Goal: Task Accomplishment & Management: Use online tool/utility

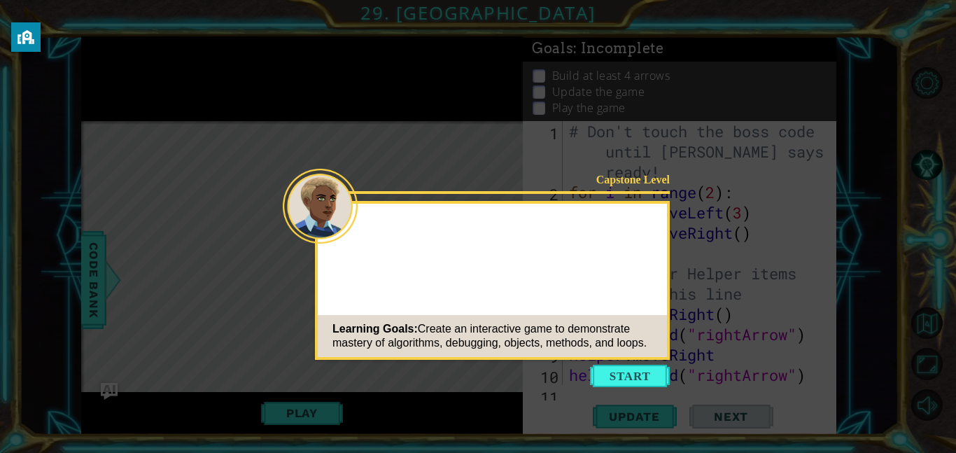
click at [631, 367] on button "Start" at bounding box center [630, 376] width 80 height 22
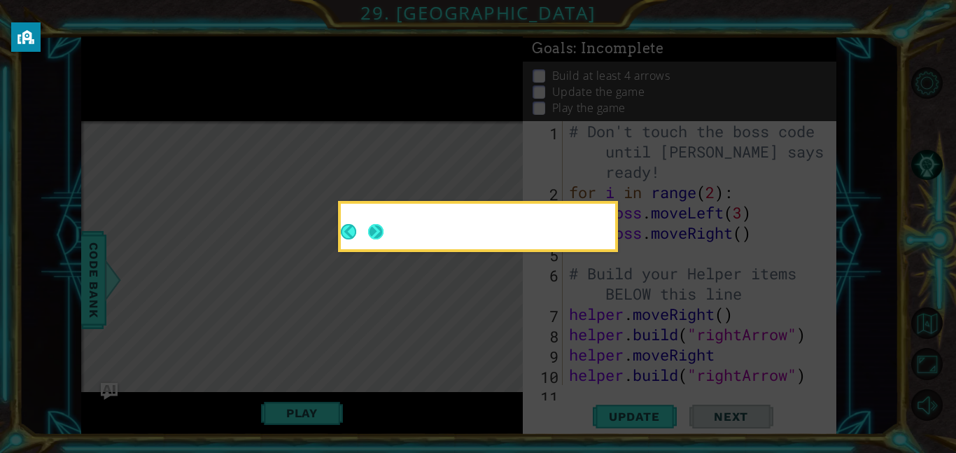
click at [378, 230] on button "Next" at bounding box center [375, 231] width 15 height 15
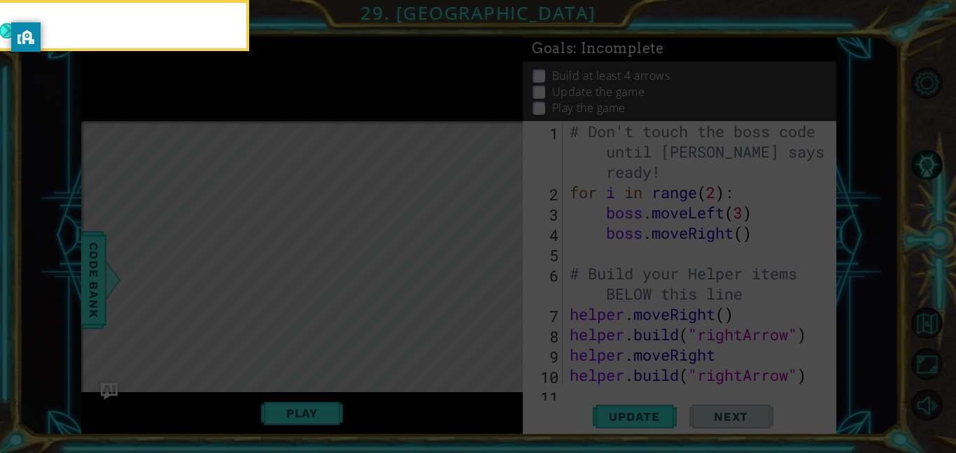
click at [378, 230] on icon at bounding box center [478, 68] width 956 height 770
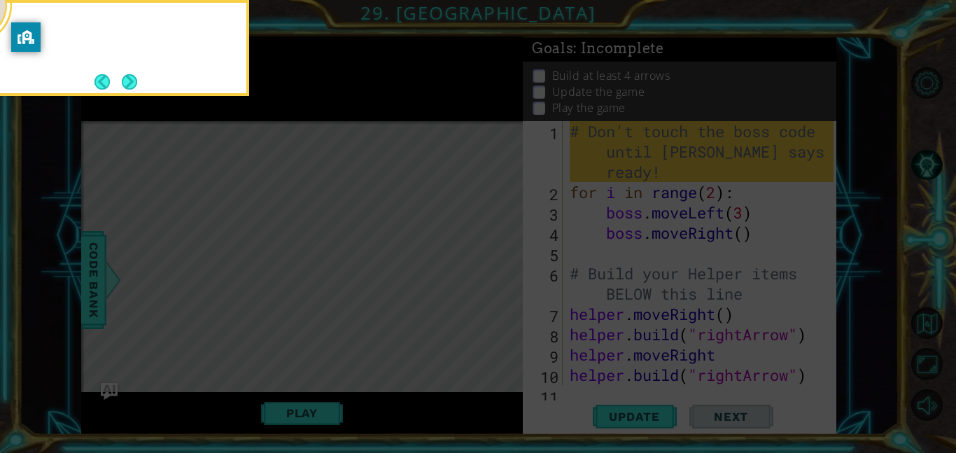
click at [378, 230] on icon at bounding box center [478, 68] width 956 height 770
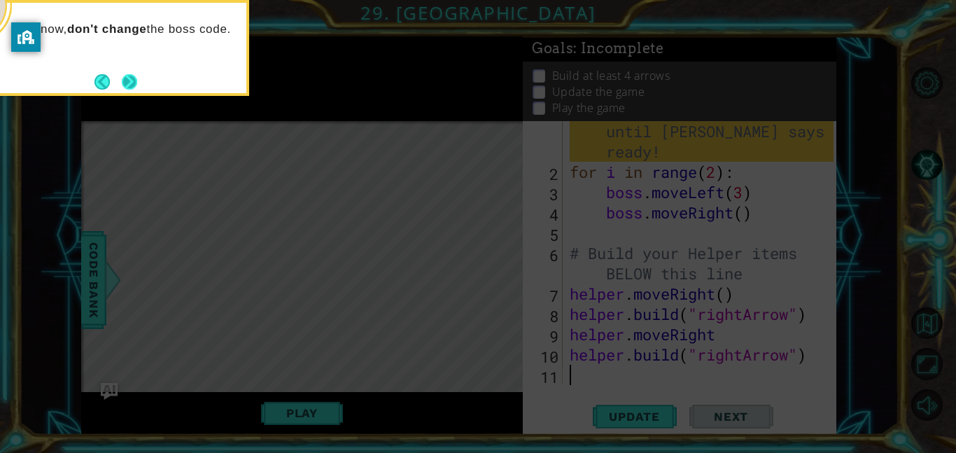
click at [132, 85] on button "Next" at bounding box center [129, 81] width 15 height 15
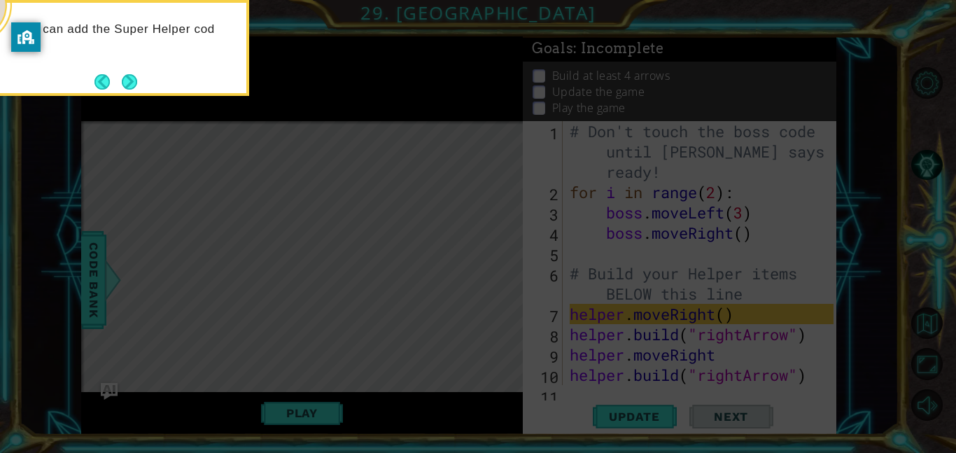
click at [132, 85] on button "Next" at bounding box center [129, 81] width 15 height 15
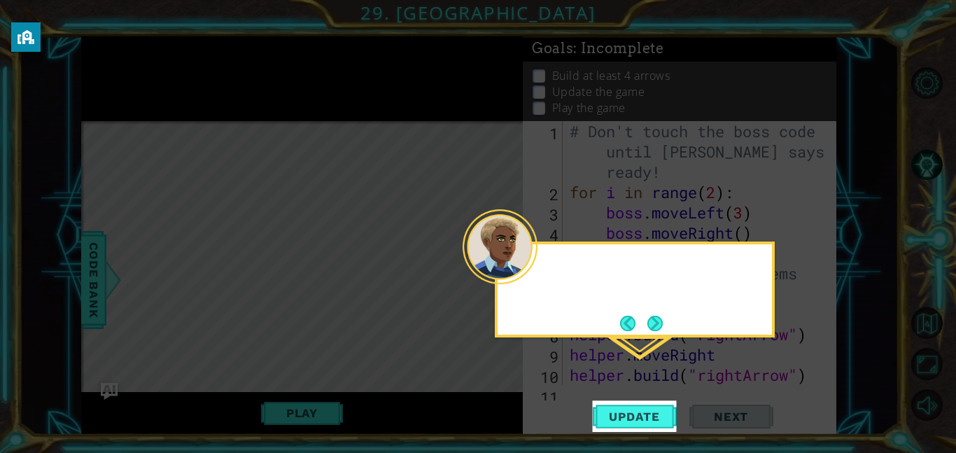
click at [132, 85] on icon at bounding box center [478, 226] width 956 height 453
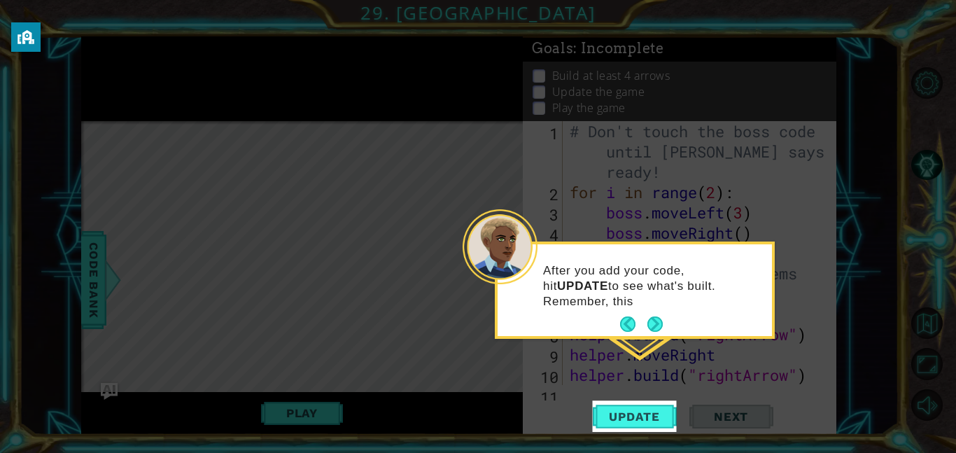
click at [650, 333] on footer at bounding box center [641, 324] width 43 height 21
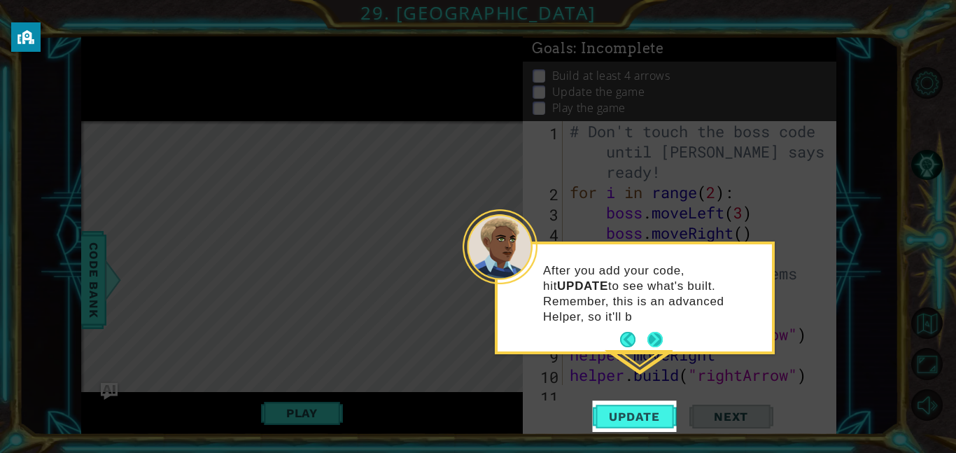
click at [647, 332] on button "Next" at bounding box center [654, 339] width 15 height 15
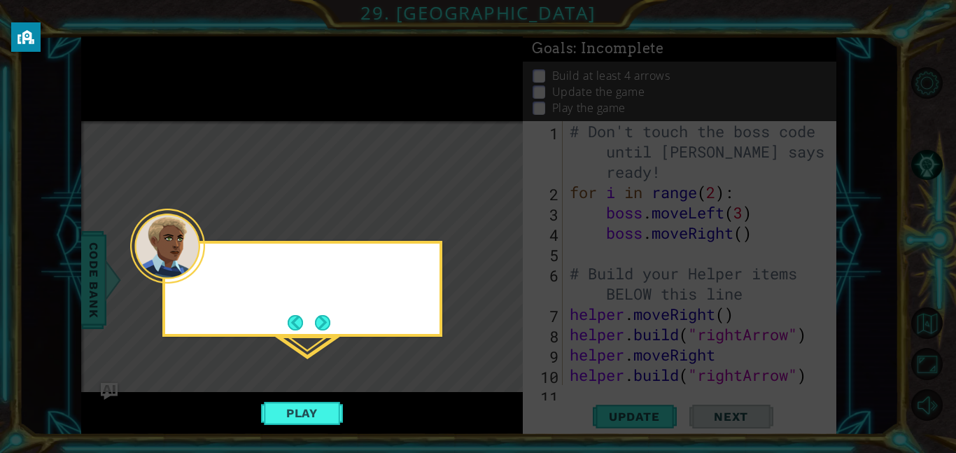
click at [645, 322] on icon at bounding box center [478, 226] width 956 height 453
click at [330, 321] on button "Next" at bounding box center [322, 322] width 15 height 15
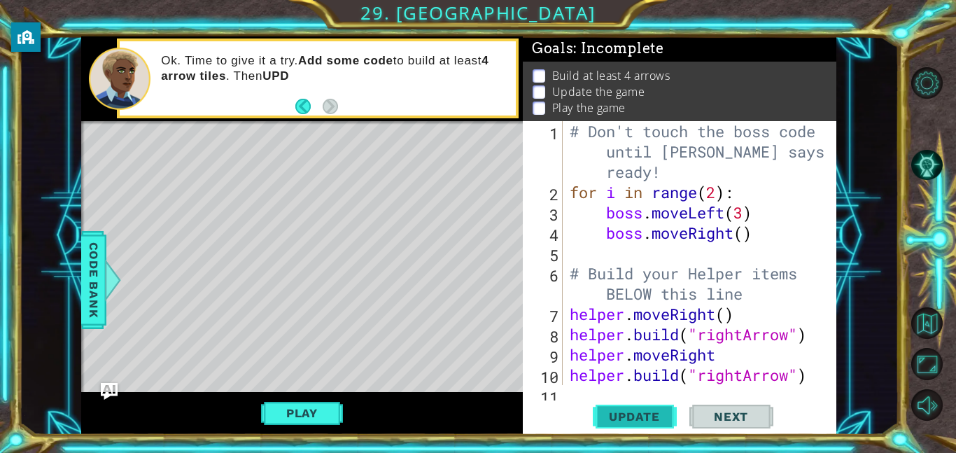
click at [609, 409] on span "Update" at bounding box center [634, 416] width 79 height 14
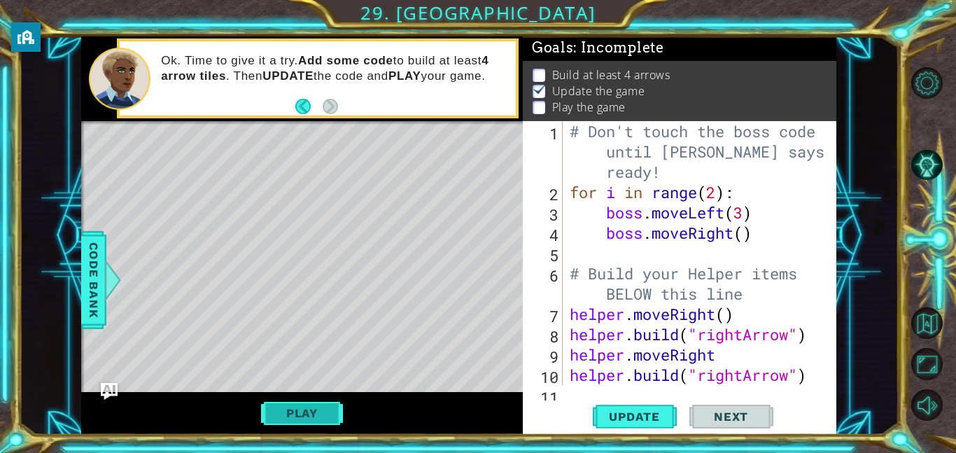
scroll to position [1, 0]
click at [290, 420] on button "Play" at bounding box center [302, 413] width 82 height 27
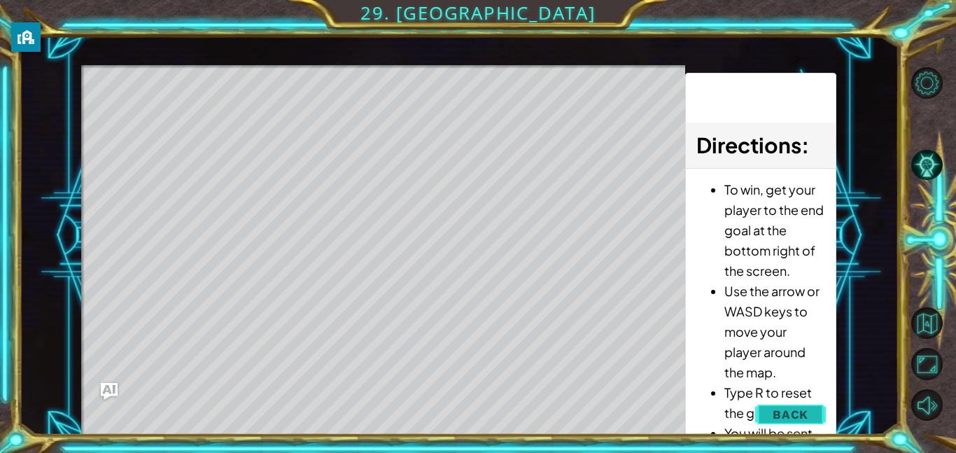
click at [781, 407] on span "Back" at bounding box center [791, 414] width 36 height 14
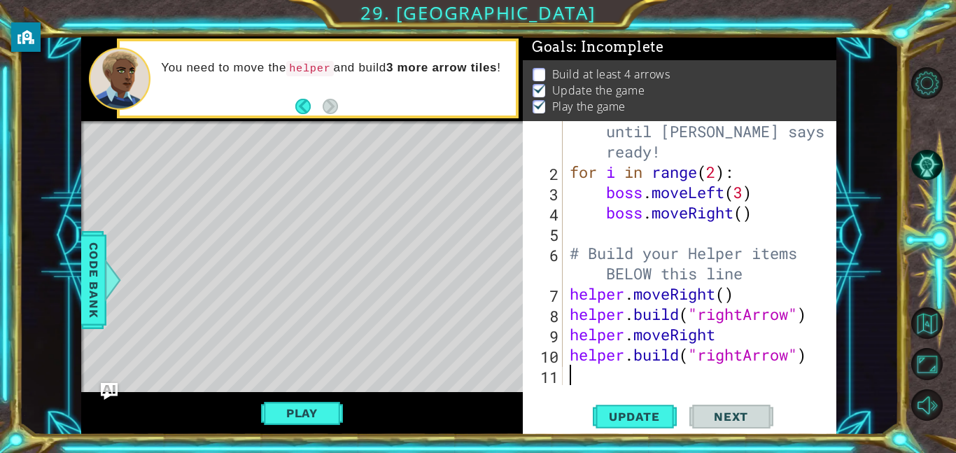
scroll to position [20, 0]
click at [666, 310] on div "# Don't touch the boss code until [PERSON_NAME] says you're ready! for i in ran…" at bounding box center [704, 273] width 274 height 345
type textarea "[DOMAIN_NAME]("rightArrow")"
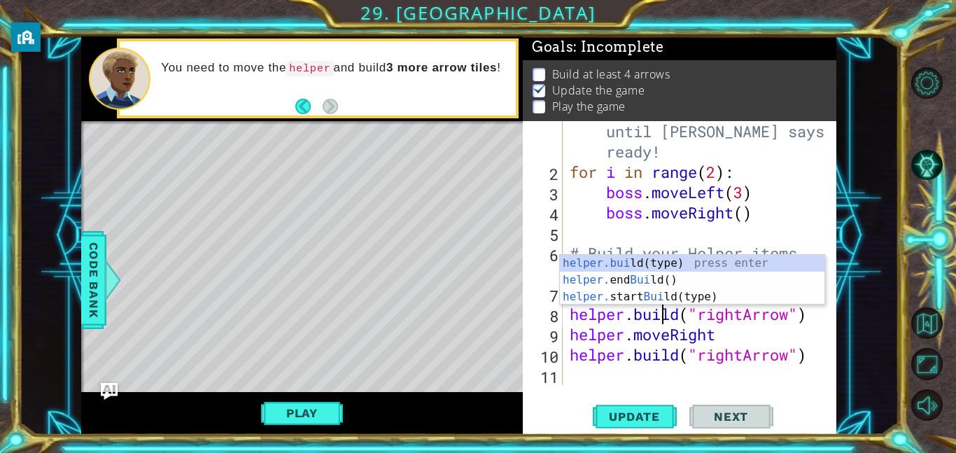
click at [593, 379] on div "# Don't touch the boss code until [PERSON_NAME] says you're ready! for i in ran…" at bounding box center [704, 273] width 274 height 345
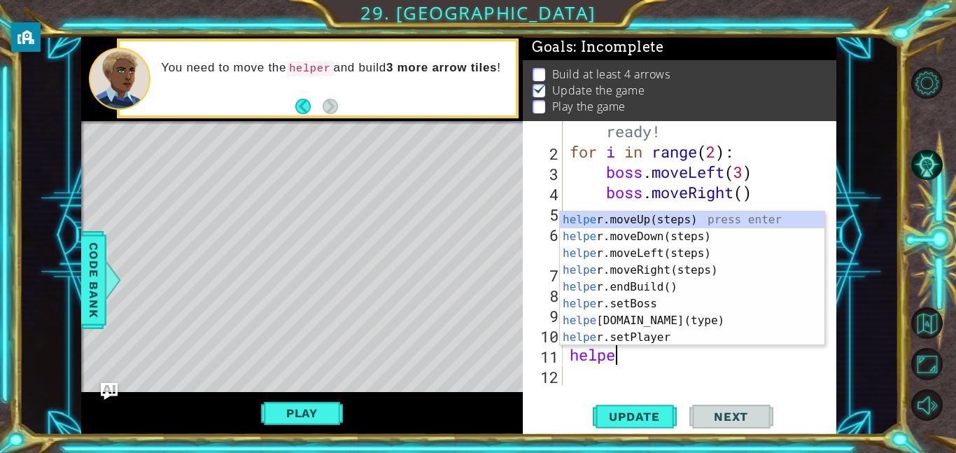
scroll to position [0, 1]
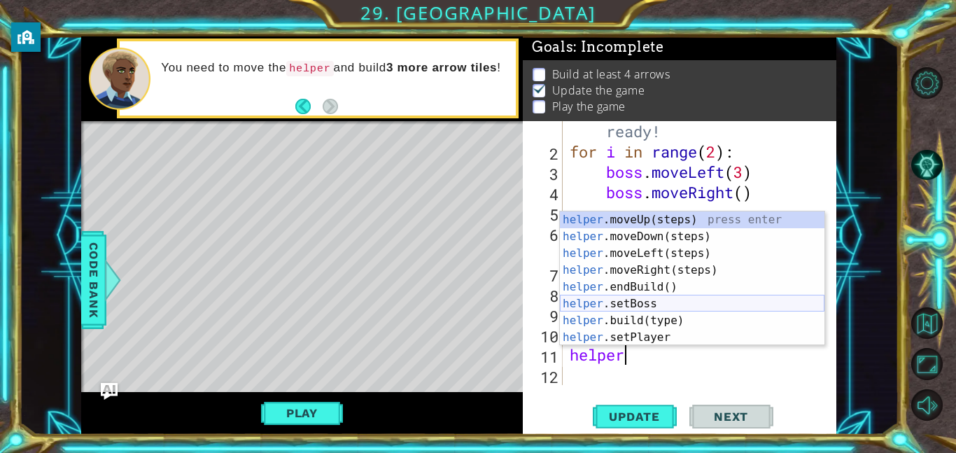
click at [731, 311] on div "helper .moveUp(steps) press enter helper .moveDown(steps) press enter helper .m…" at bounding box center [692, 295] width 265 height 168
click at [732, 321] on div "helper. moveUp(steps) press enter helper. moveDown(steps) press enter helper. m…" at bounding box center [692, 295] width 265 height 168
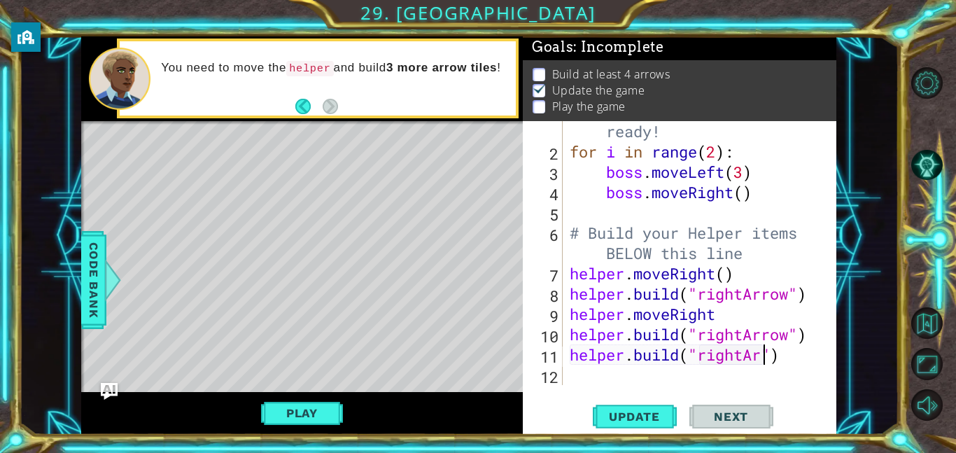
scroll to position [0, 9]
type textarea "[DOMAIN_NAME]("rightArrow")"
click at [633, 421] on span "Update" at bounding box center [634, 416] width 79 height 14
click at [288, 398] on div "Play" at bounding box center [302, 413] width 442 height 43
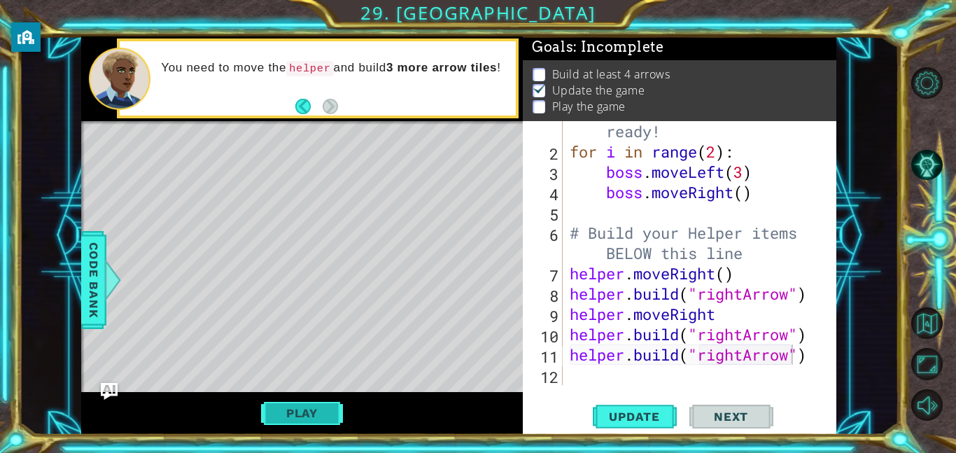
click at [292, 408] on button "Play" at bounding box center [302, 413] width 82 height 27
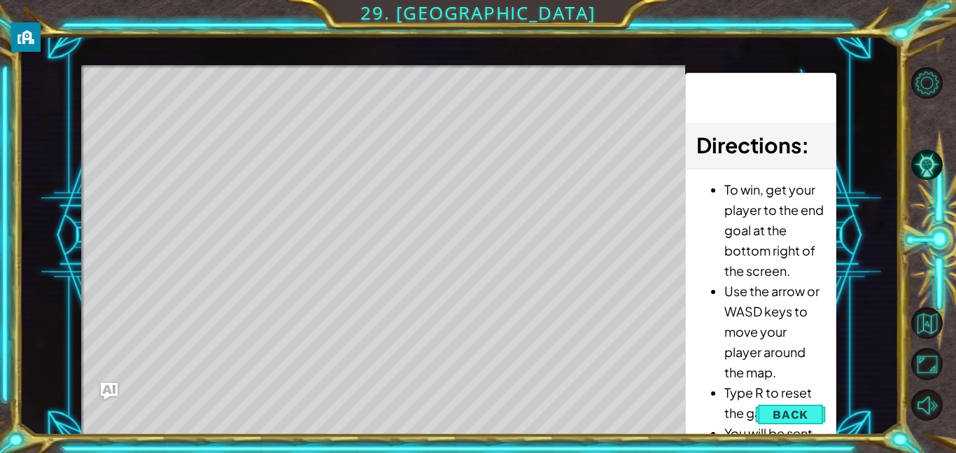
click at [404, 342] on div "Level Map" at bounding box center [404, 271] width 647 height 412
